Goal: Task Accomplishment & Management: Use online tool/utility

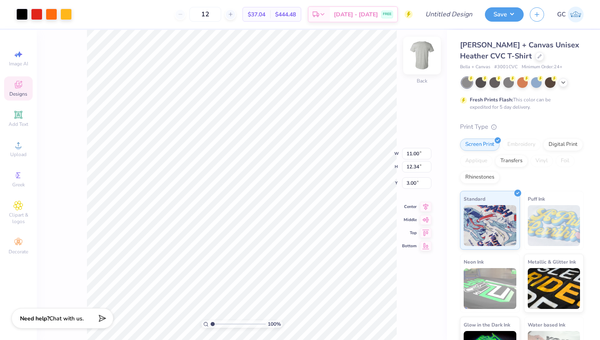
click at [429, 51] on img at bounding box center [422, 55] width 33 height 33
click at [428, 51] on img at bounding box center [422, 55] width 33 height 33
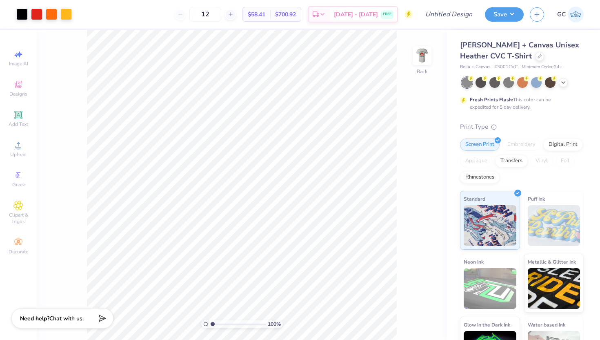
click at [428, 51] on img at bounding box center [422, 55] width 16 height 16
click at [423, 60] on img at bounding box center [422, 55] width 33 height 33
click at [234, 14] on icon at bounding box center [231, 14] width 6 height 6
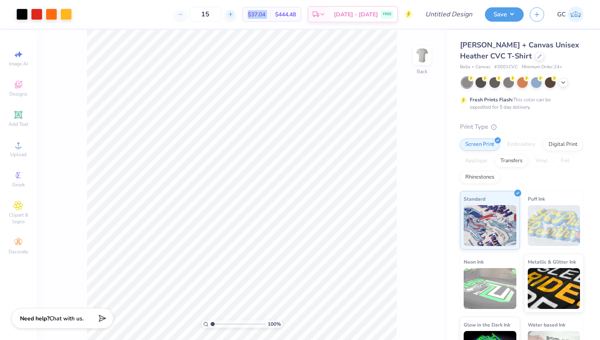
click at [234, 14] on icon at bounding box center [231, 14] width 6 height 6
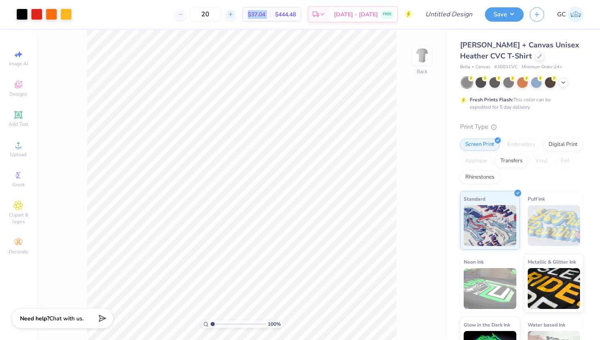
click at [234, 14] on icon at bounding box center [231, 14] width 6 height 6
type input "24"
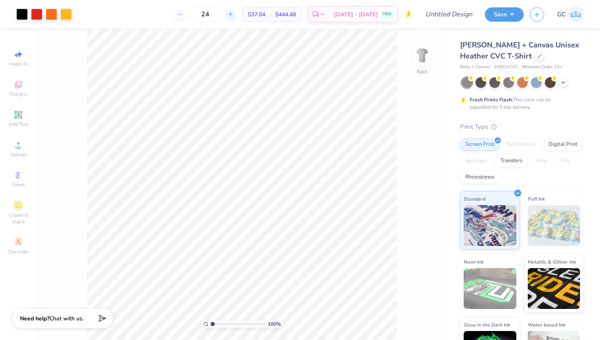
click at [236, 14] on div "24" at bounding box center [205, 14] width 61 height 15
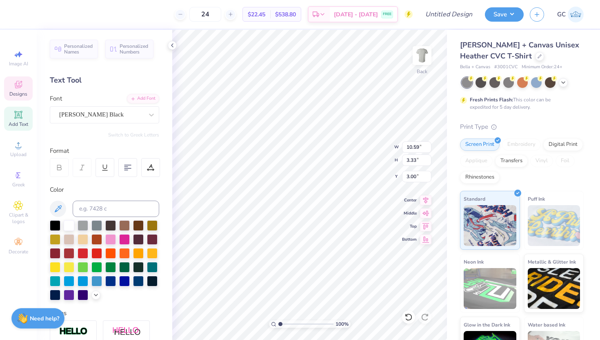
scroll to position [0, 0]
type textarea "SIGA's"
type textarea "PHI GAMMA DELTA"
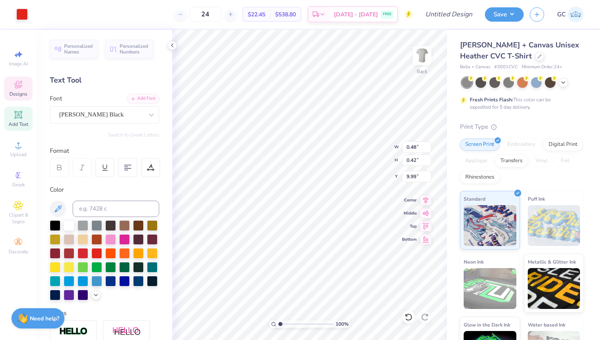
type input "0.48"
type input "0.42"
type input "9.99"
type input "2.69"
type input "0.65"
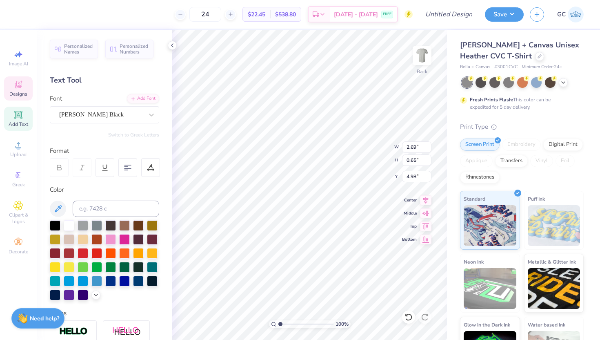
type input "5.11"
click at [410, 312] on div at bounding box center [408, 316] width 13 height 13
click at [408, 315] on icon at bounding box center [409, 317] width 8 height 8
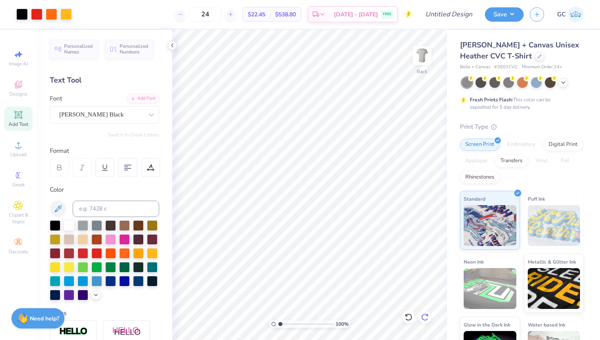
click at [425, 315] on icon at bounding box center [425, 317] width 8 height 8
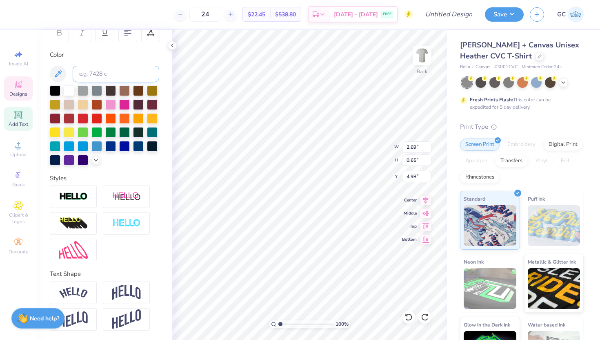
scroll to position [0, 0]
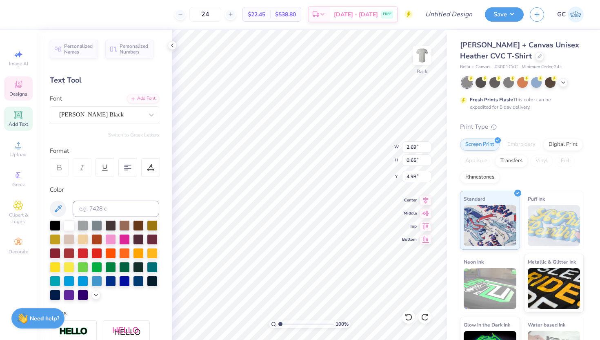
type textarea "J"
type textarea "OCTOBER"
click at [378, 138] on div "100 % Back W 2.69 2.69 " H 0.65 0.65 " Y 4.98 4.98 " Center Middle Top Bottom" at bounding box center [309, 185] width 275 height 310
type input "2.71"
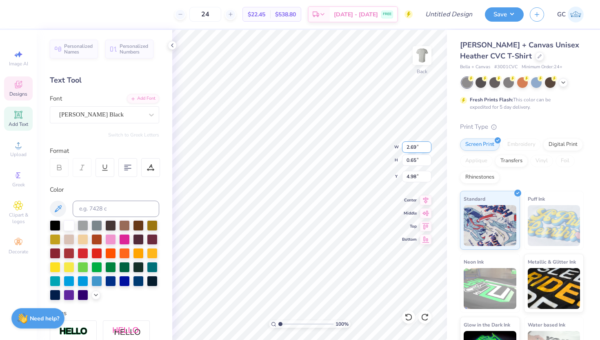
type input "0.71"
type input "12.45"
type textarea "2025"
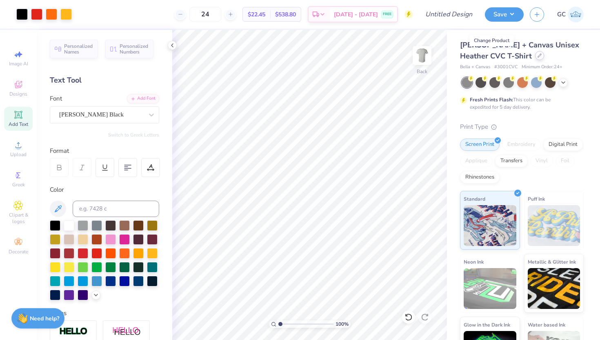
click at [538, 56] on icon at bounding box center [540, 55] width 4 height 4
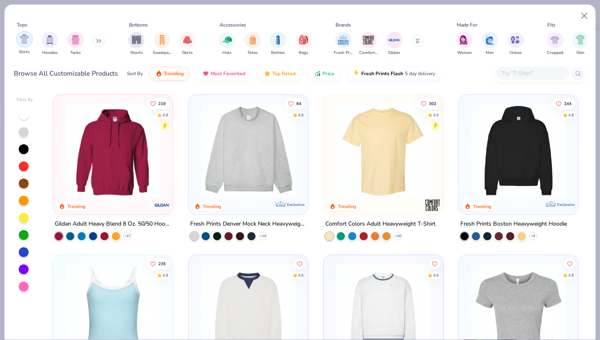
click at [24, 42] on img "filter for Shirts" at bounding box center [24, 38] width 9 height 9
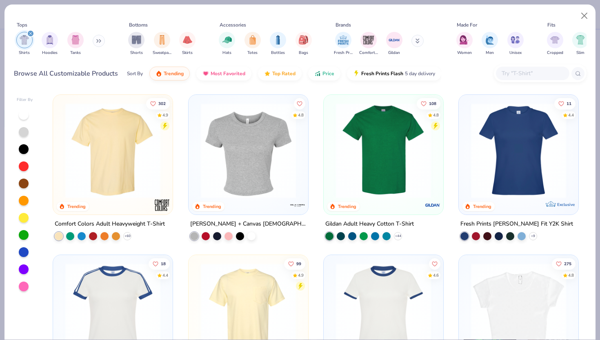
click at [130, 167] on img at bounding box center [112, 150] width 103 height 95
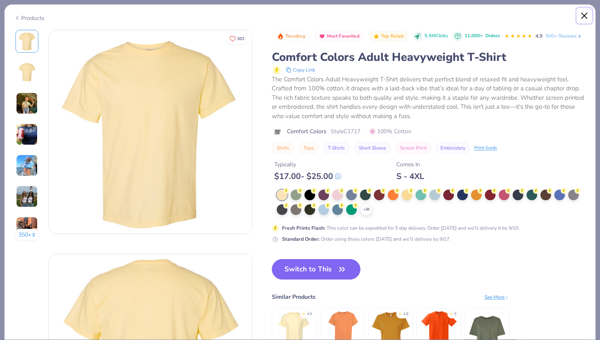
click at [588, 16] on button "Close" at bounding box center [585, 16] width 16 height 16
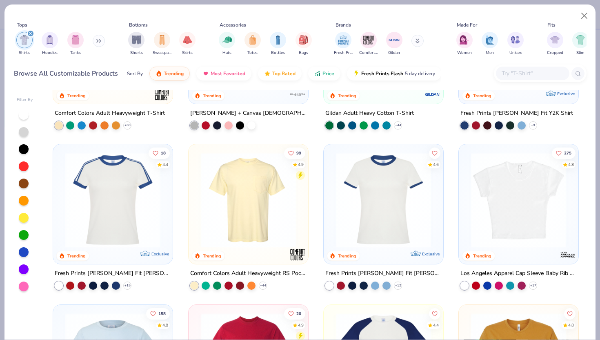
scroll to position [111, 0]
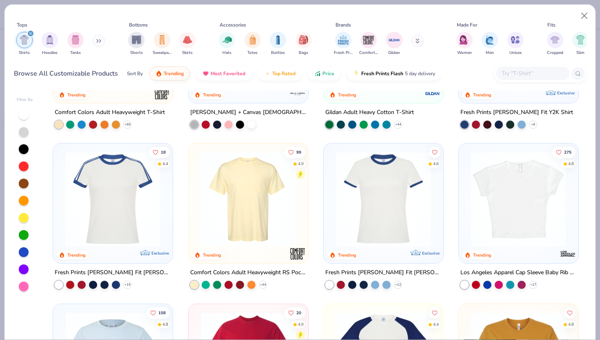
click at [406, 216] on img at bounding box center [383, 198] width 103 height 95
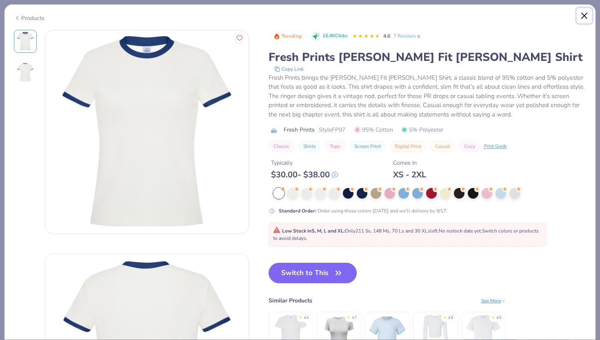
click at [585, 18] on button "Close" at bounding box center [585, 16] width 16 height 16
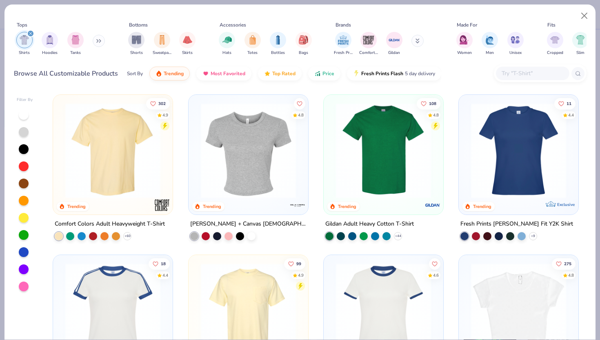
click at [523, 173] on img at bounding box center [518, 150] width 103 height 95
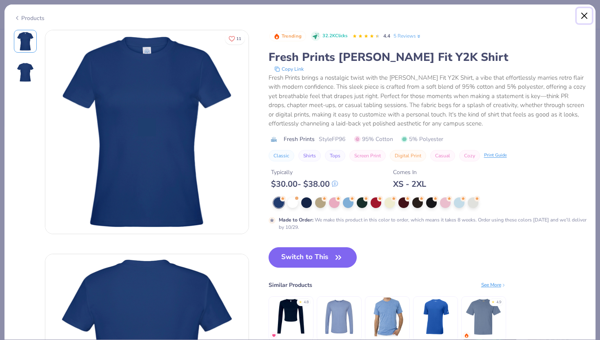
click at [583, 13] on button "Close" at bounding box center [585, 16] width 16 height 16
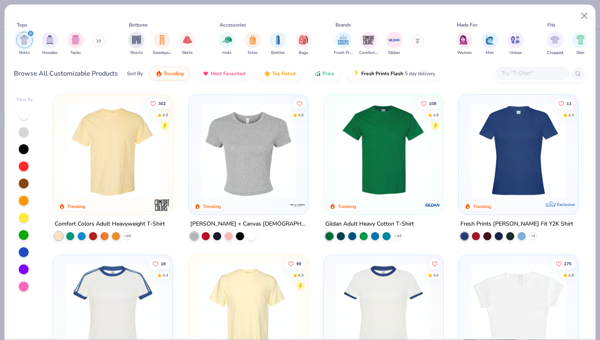
click at [124, 181] on img at bounding box center [112, 150] width 103 height 95
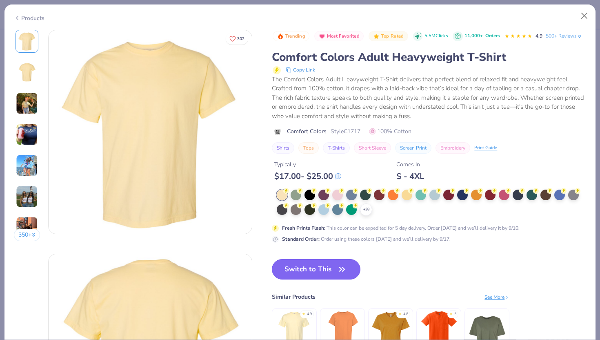
click at [318, 272] on button "Switch to This" at bounding box center [316, 269] width 89 height 20
click at [334, 274] on button "Switch to This" at bounding box center [316, 269] width 89 height 20
click at [375, 268] on div "Switch to This Similar Products See More ★ 4.9 ★ 4.8 ★ 5" at bounding box center [391, 314] width 238 height 110
click at [585, 16] on button "Close" at bounding box center [585, 16] width 16 height 16
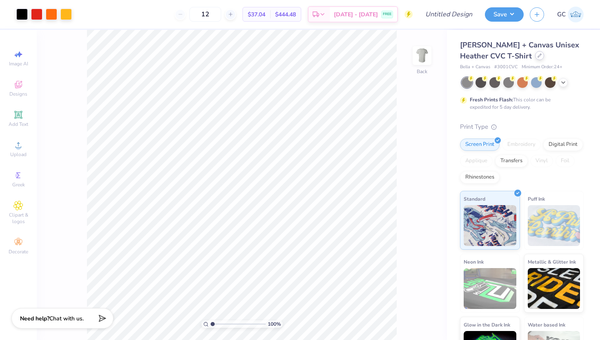
click at [538, 54] on icon at bounding box center [540, 55] width 4 height 4
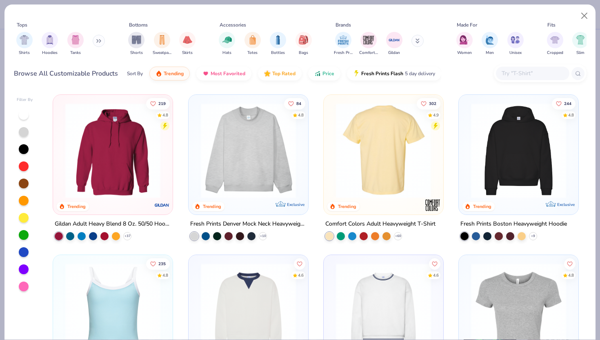
click at [385, 159] on img at bounding box center [383, 150] width 103 height 95
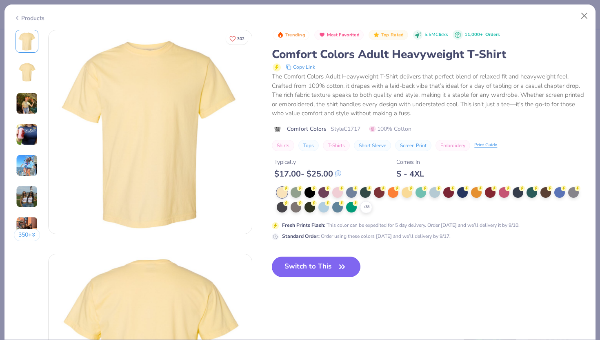
click at [314, 265] on button "Switch to This" at bounding box center [316, 266] width 89 height 20
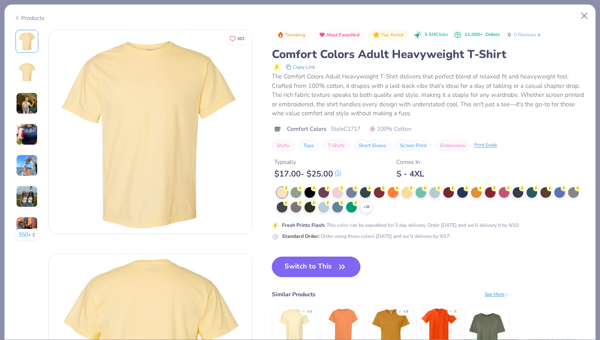
click at [330, 265] on button "Switch to This" at bounding box center [316, 266] width 89 height 20
click at [348, 270] on button "Switch to This" at bounding box center [316, 266] width 89 height 20
click at [340, 267] on icon "button" at bounding box center [342, 267] width 5 height 4
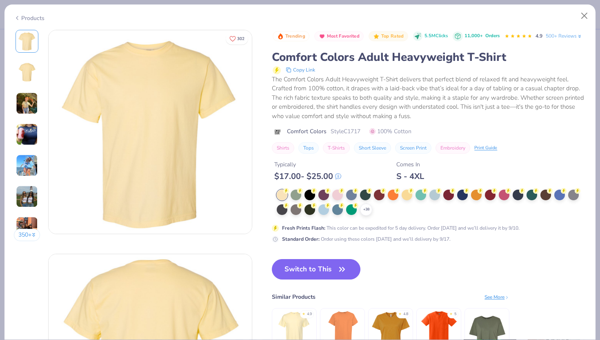
click at [31, 72] on img at bounding box center [27, 72] width 20 height 20
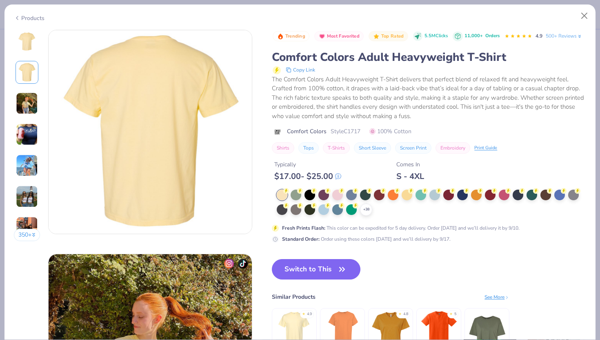
click at [29, 103] on img at bounding box center [27, 103] width 22 height 22
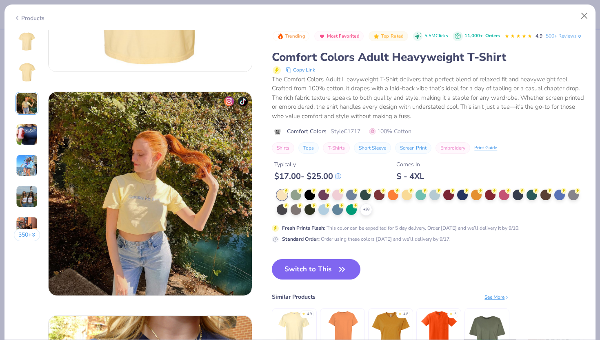
scroll to position [447, 0]
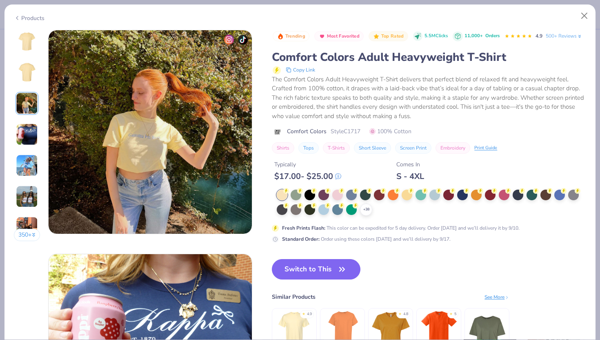
click at [26, 129] on img at bounding box center [27, 134] width 22 height 22
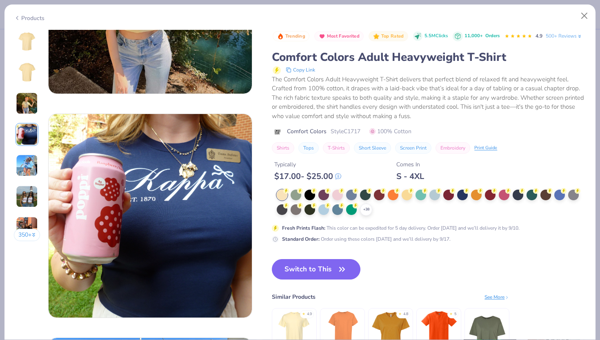
scroll to position [671, 0]
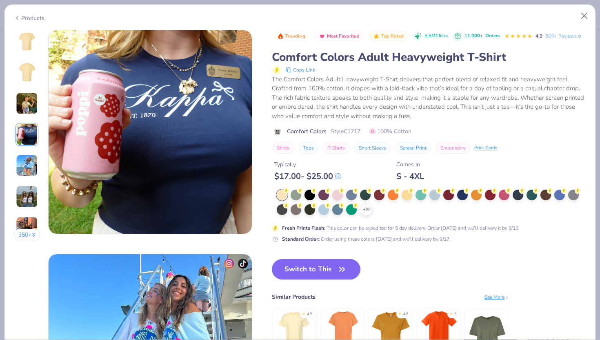
click at [27, 142] on img at bounding box center [27, 134] width 22 height 22
click at [27, 158] on img at bounding box center [27, 165] width 22 height 22
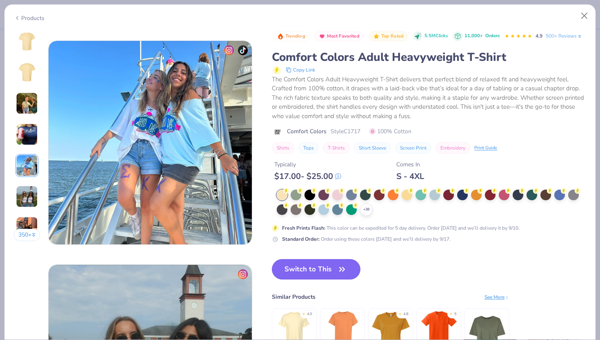
scroll to position [895, 0]
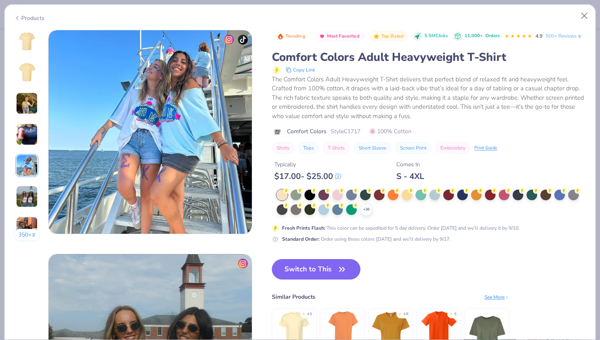
click at [27, 191] on img at bounding box center [27, 196] width 22 height 22
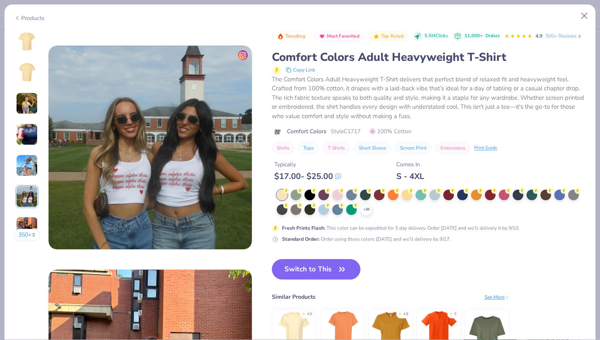
scroll to position [1119, 0]
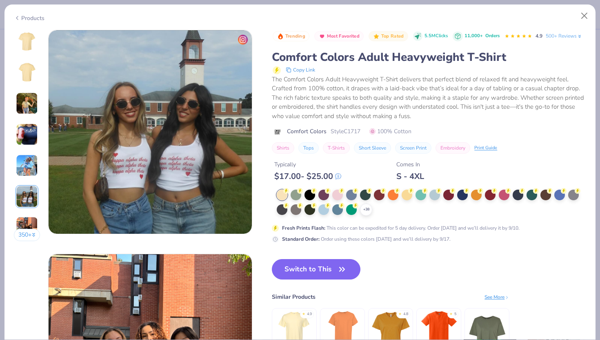
click at [29, 225] on img at bounding box center [27, 227] width 22 height 22
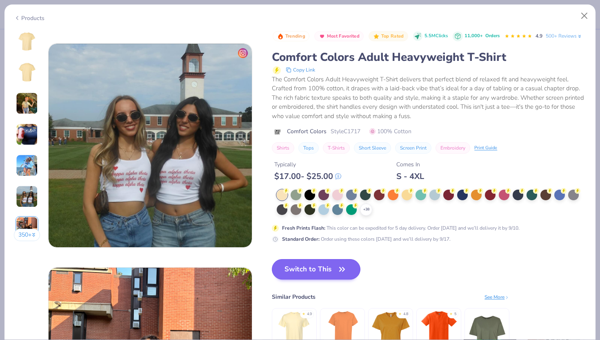
scroll to position [1104, 0]
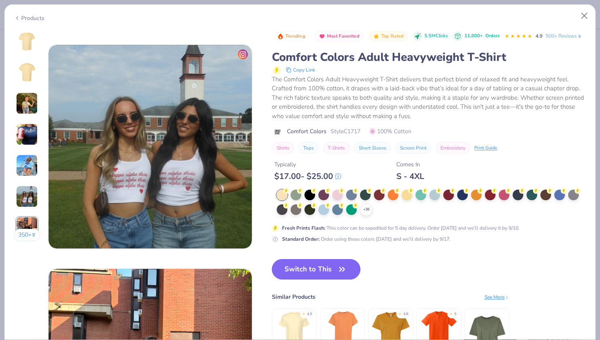
click at [325, 270] on button "Switch to This" at bounding box center [316, 269] width 89 height 20
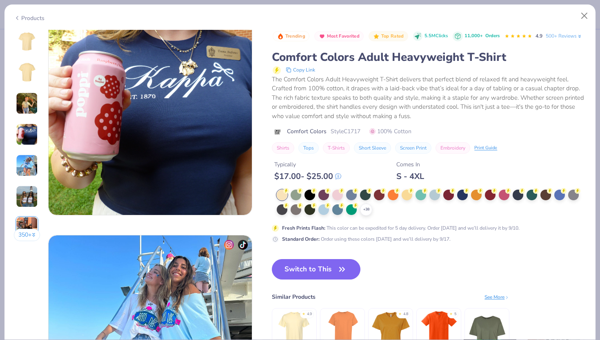
scroll to position [689, 0]
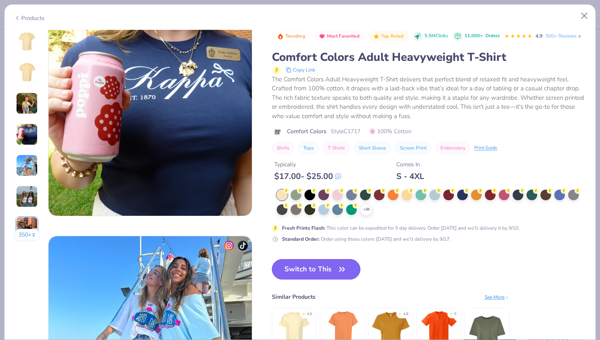
click at [339, 273] on icon "button" at bounding box center [341, 268] width 11 height 11
click at [346, 272] on icon "button" at bounding box center [341, 268] width 11 height 11
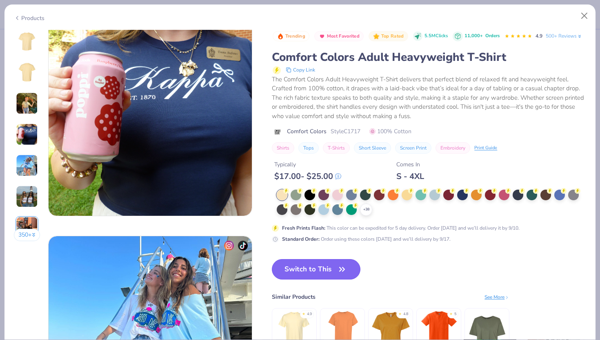
click at [346, 272] on icon "button" at bounding box center [341, 268] width 11 height 11
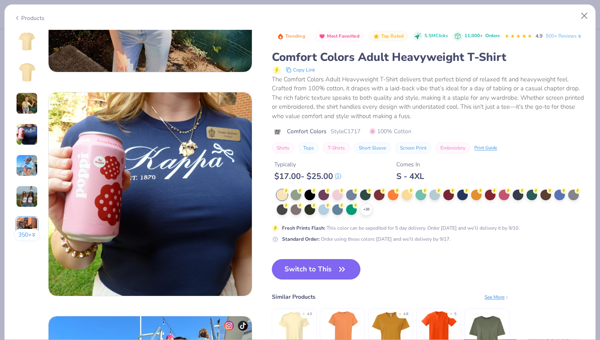
scroll to position [602, 0]
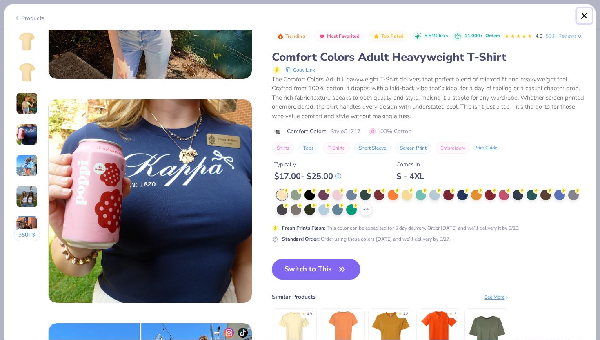
click at [585, 14] on button "Close" at bounding box center [585, 16] width 16 height 16
click at [582, 18] on button "Close" at bounding box center [585, 16] width 16 height 16
click at [33, 18] on div "Products" at bounding box center [29, 18] width 31 height 9
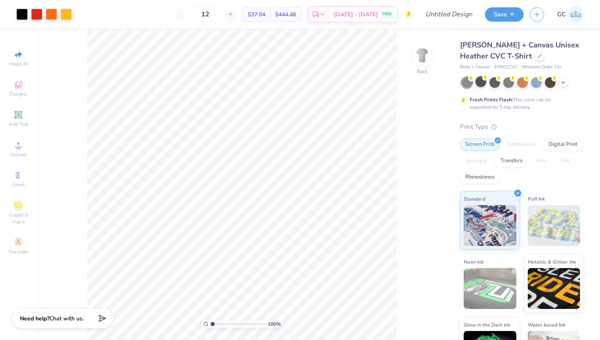
click at [482, 80] on icon at bounding box center [485, 78] width 6 height 6
click at [498, 82] on div at bounding box center [495, 81] width 11 height 11
click at [512, 84] on div at bounding box center [508, 81] width 11 height 11
click at [527, 85] on div at bounding box center [522, 81] width 11 height 11
click at [533, 85] on div at bounding box center [536, 81] width 11 height 11
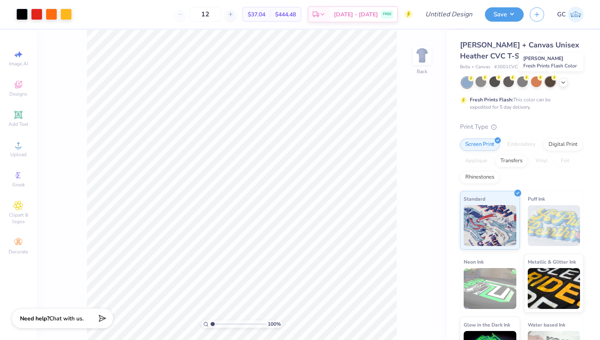
click at [550, 87] on div at bounding box center [550, 81] width 11 height 11
click at [538, 85] on div at bounding box center [536, 81] width 11 height 11
click at [484, 86] on div at bounding box center [481, 81] width 11 height 11
click at [510, 84] on div at bounding box center [508, 81] width 11 height 11
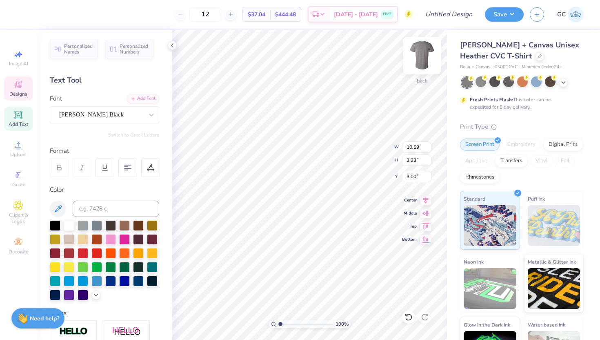
type textarea "K"
type textarea "PHI GAMMA DELTA"
click at [171, 42] on icon at bounding box center [172, 45] width 7 height 7
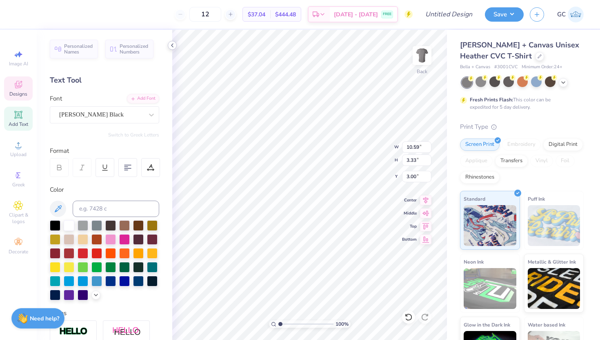
type input "12.25"
type input "3.79"
type input "2.78"
type input "11.62"
type input "3.60"
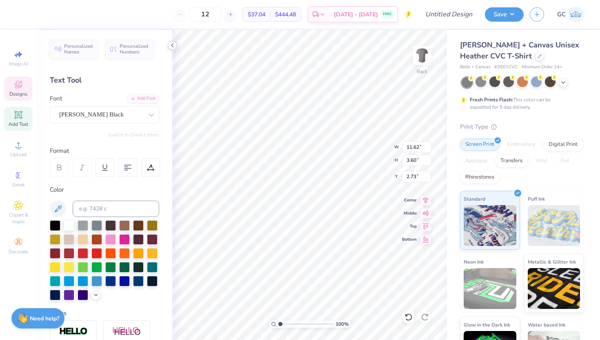
type input "3.00"
type textarea "J"
type textarea "OCTOBER"
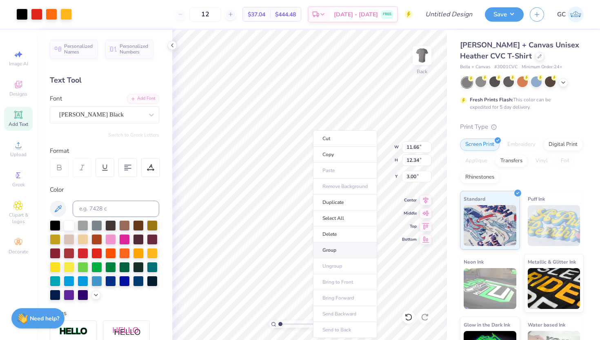
click at [340, 246] on li "Group" at bounding box center [345, 250] width 64 height 16
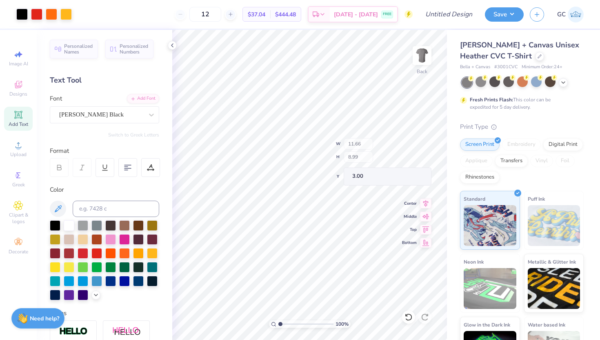
type input "8.99"
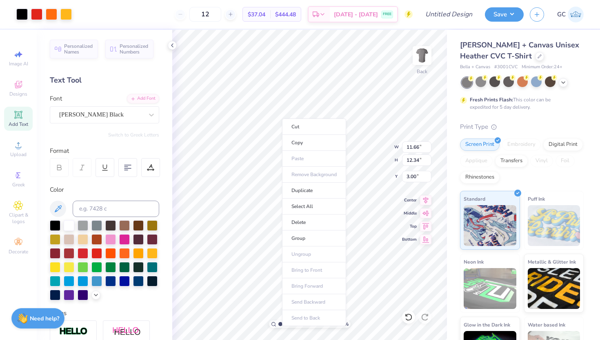
click at [310, 254] on ul "Cut Copy Paste Remove Background Duplicate Select All Delete Group Ungroup Brin…" at bounding box center [314, 221] width 64 height 207
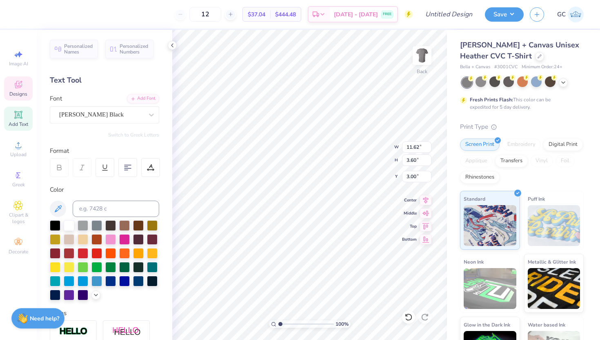
type input "4.61"
type input "0.63"
type input "5.03"
type input "11.62"
type input "3.60"
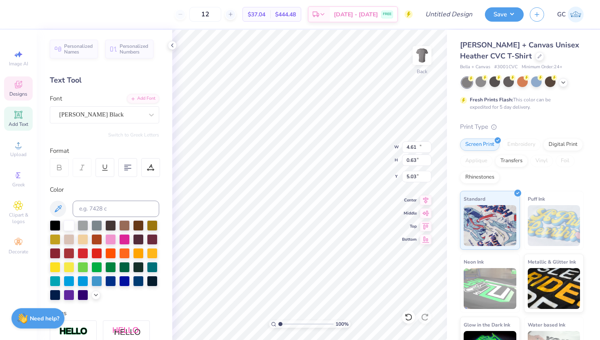
type input "3.00"
type input "6.45"
type input "2.97"
type input "6.35"
type input "11.62"
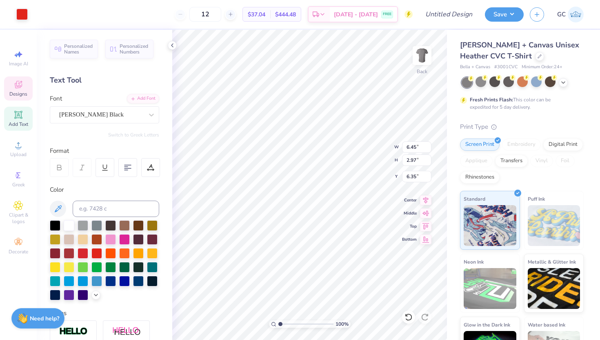
type input "3.60"
type input "3.00"
type input "11.62"
type input "3.60"
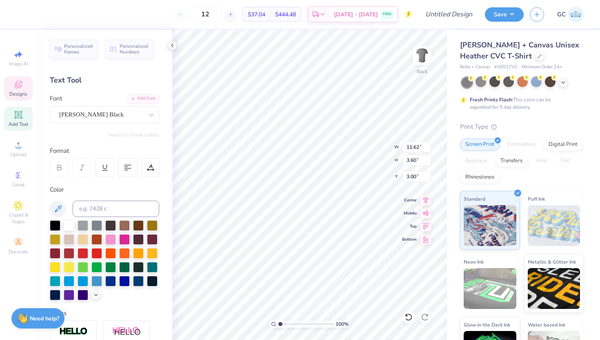
type input "3.00"
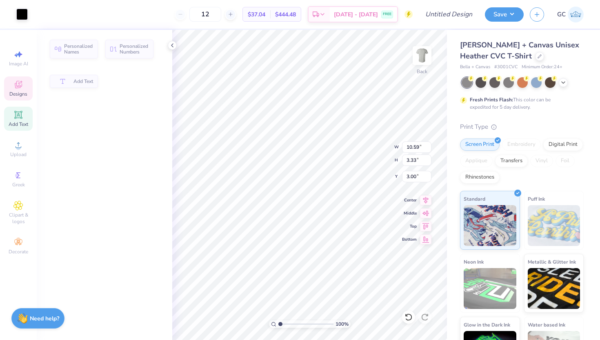
type input "10.59"
type input "3.33"
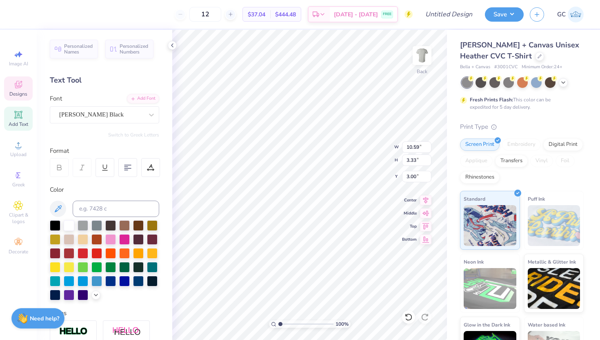
type textarea "K"
type textarea "PHI GAMMA DELTA"
type input "12.25"
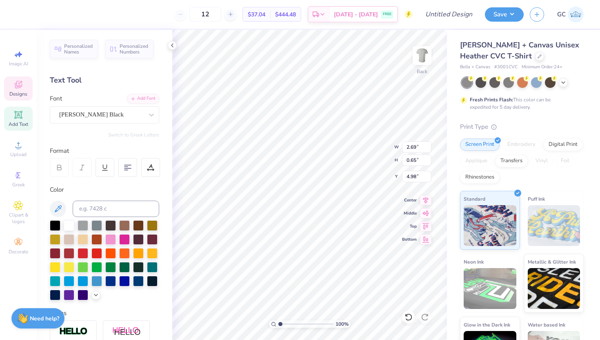
type input "3.79"
type input "2.78"
type input "2.69"
type input "0.65"
type input "4.98"
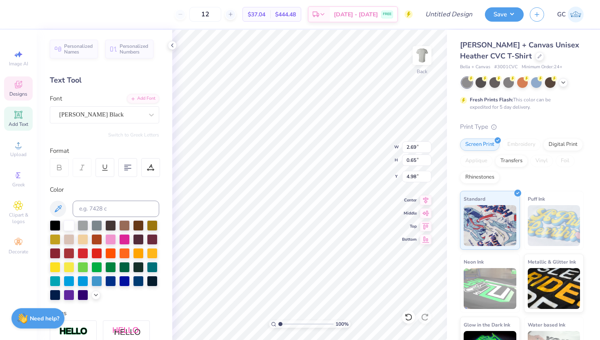
type input "4.33"
type input "1.05"
click at [407, 318] on icon at bounding box center [409, 317] width 8 height 8
type input "4.90"
click at [407, 318] on icon at bounding box center [409, 317] width 8 height 8
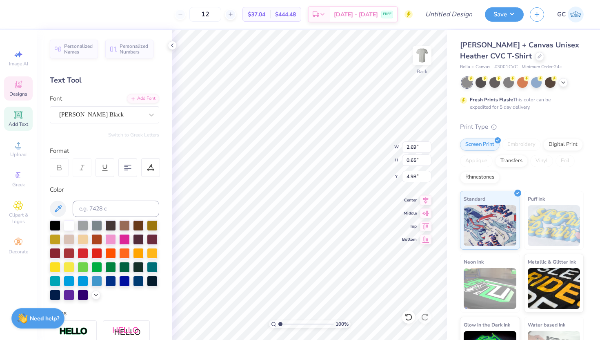
type textarea "J"
type textarea "OCTOBER"
type textarea "FIJI's"
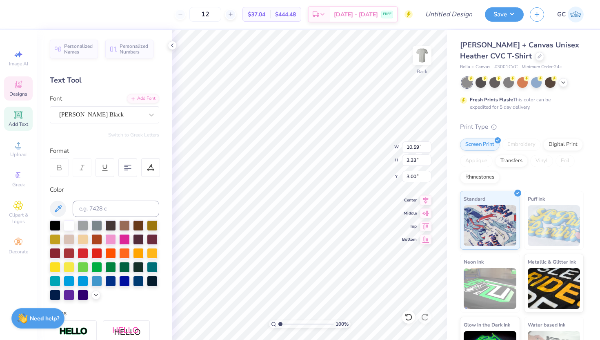
scroll to position [0, 0]
click at [458, 95] on div "Bella + Canvas Unisex Heather CVC T-Shirt Bella + Canvas # 3001CVC Minimum Orde…" at bounding box center [523, 202] width 153 height 345
type input "4.30"
type input "1.63"
type input "3.88"
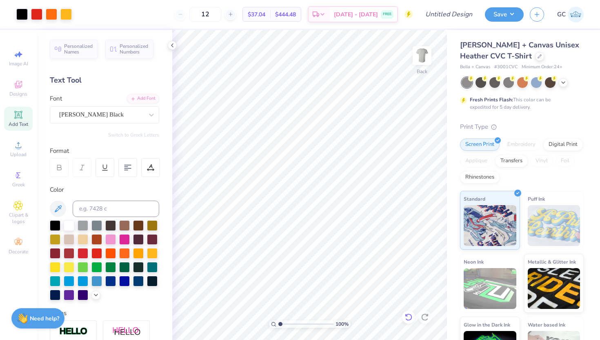
click at [409, 318] on icon at bounding box center [409, 317] width 8 height 8
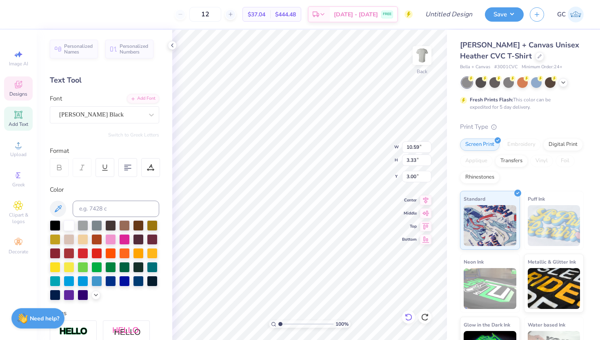
scroll to position [0, 0]
type textarea "K"
type textarea "F"
type textarea "PHI GAMMA DELTA's"
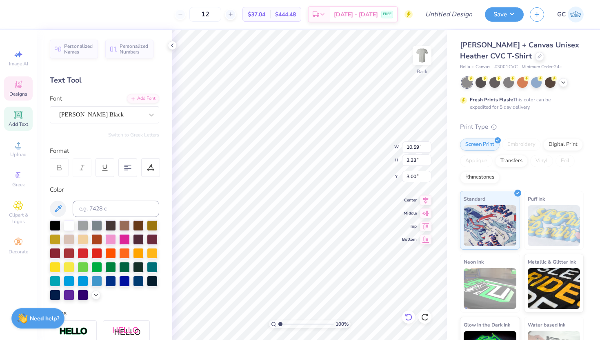
scroll to position [0, 3]
type input "11.53"
type input "3.51"
type input "3.00"
type input "4.75"
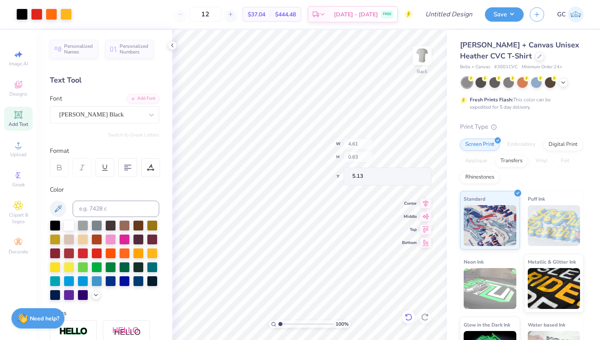
type input "5.13"
